Goal: Task Accomplishment & Management: Manage account settings

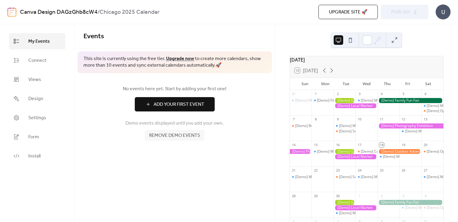
click at [175, 108] on span "Add Your First Event" at bounding box center [179, 104] width 51 height 7
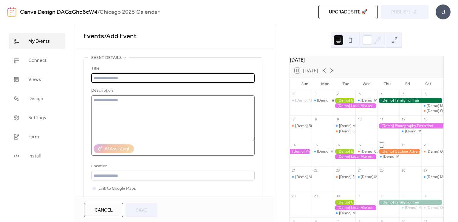
scroll to position [321, 0]
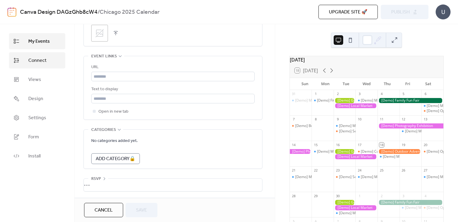
click at [29, 55] on link "Connect" at bounding box center [37, 60] width 56 height 16
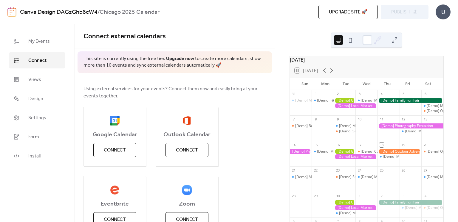
click at [33, 88] on ul "My Events Connect Views Design Settings Form Install" at bounding box center [37, 98] width 56 height 131
click at [38, 82] on span "Views" at bounding box center [34, 79] width 13 height 7
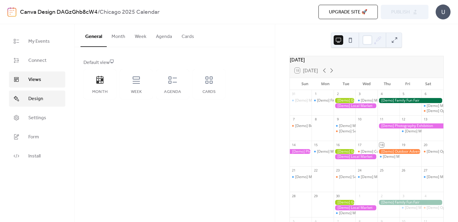
click at [39, 98] on span "Design" at bounding box center [35, 98] width 15 height 7
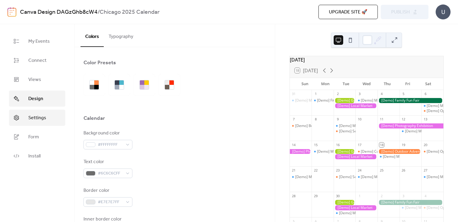
click at [38, 120] on span "Settings" at bounding box center [37, 117] width 18 height 7
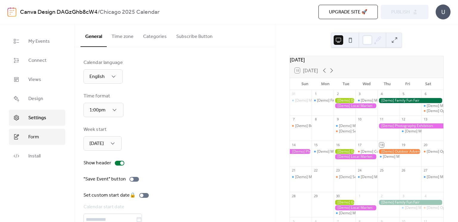
click at [34, 136] on span "Form" at bounding box center [33, 136] width 11 height 7
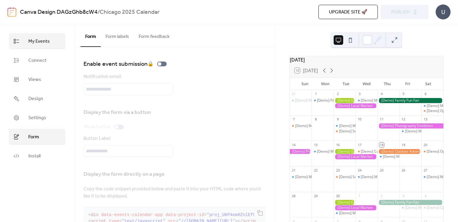
click at [31, 46] on link "My Events" at bounding box center [37, 41] width 56 height 16
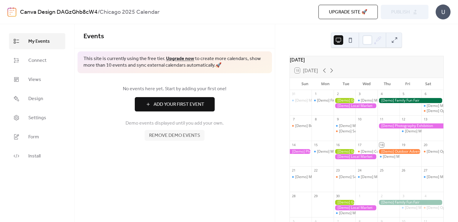
click at [189, 133] on span "Remove demo events" at bounding box center [174, 135] width 51 height 7
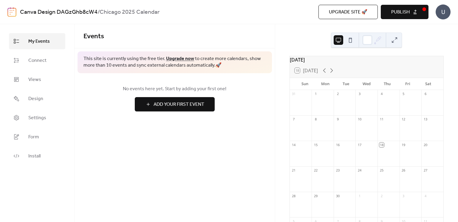
click at [186, 105] on span "Add Your First Event" at bounding box center [179, 104] width 51 height 7
